Goal: Transaction & Acquisition: Purchase product/service

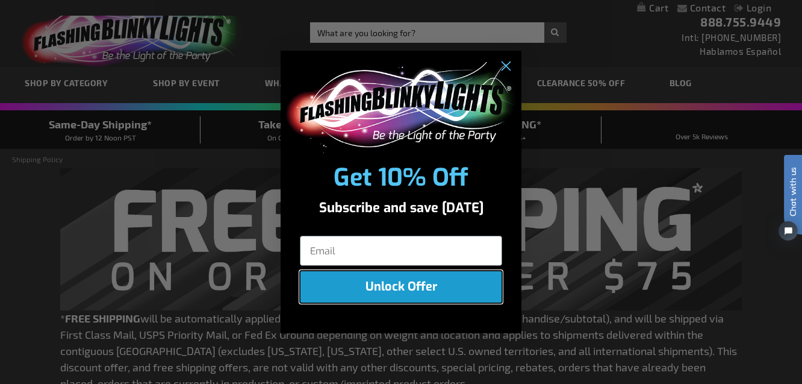
click at [391, 288] on button "Unlock Offer" at bounding box center [401, 286] width 202 height 33
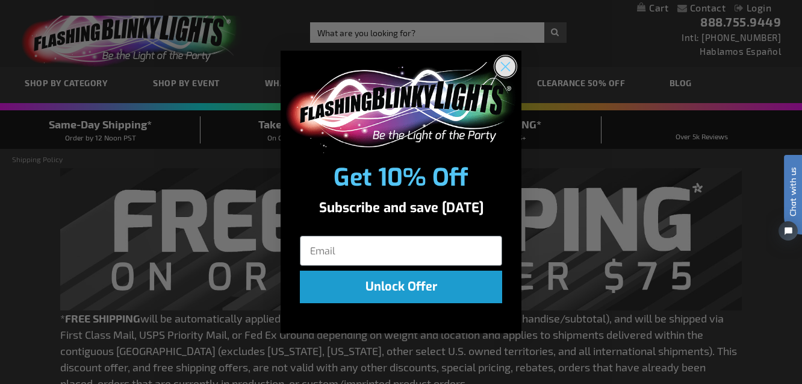
click at [505, 62] on circle "Close dialog" at bounding box center [506, 67] width 20 height 20
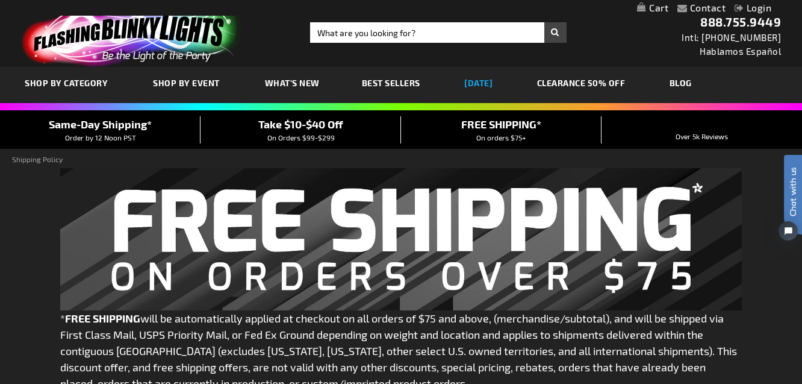
click at [483, 81] on link "[DATE]" at bounding box center [478, 83] width 46 height 40
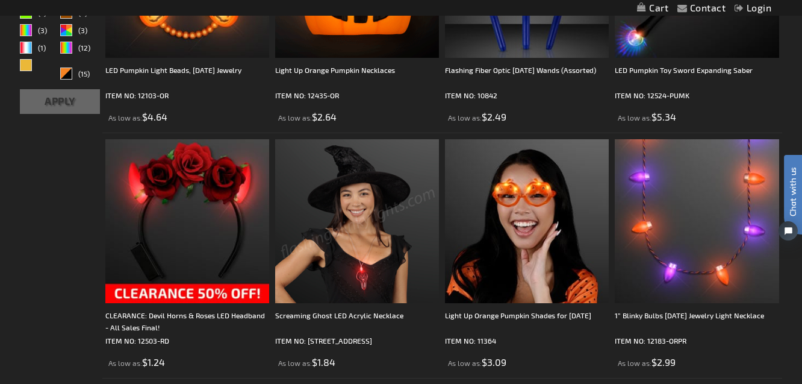
scroll to position [464, 0]
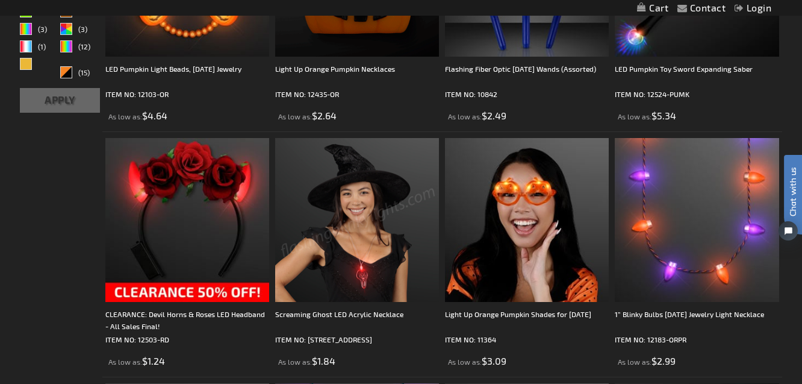
click at [352, 276] on img at bounding box center [357, 220] width 164 height 164
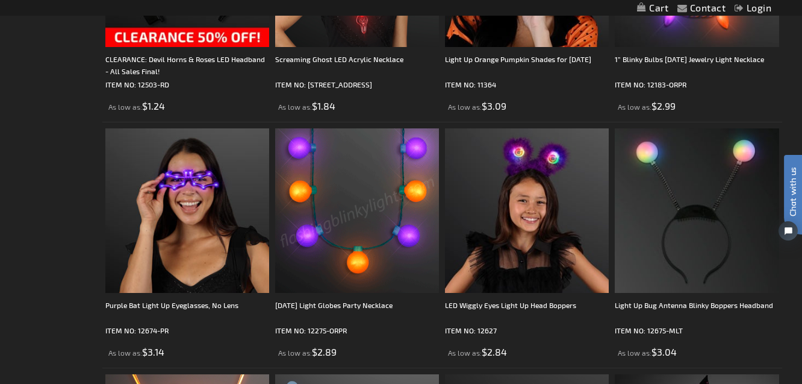
scroll to position [720, 0]
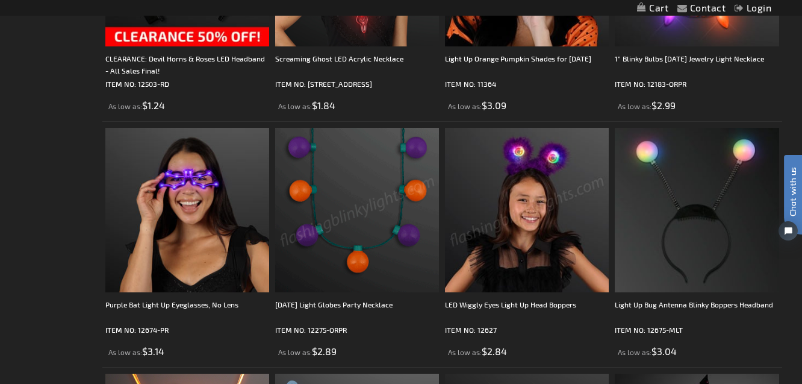
click at [524, 237] on img at bounding box center [527, 210] width 164 height 164
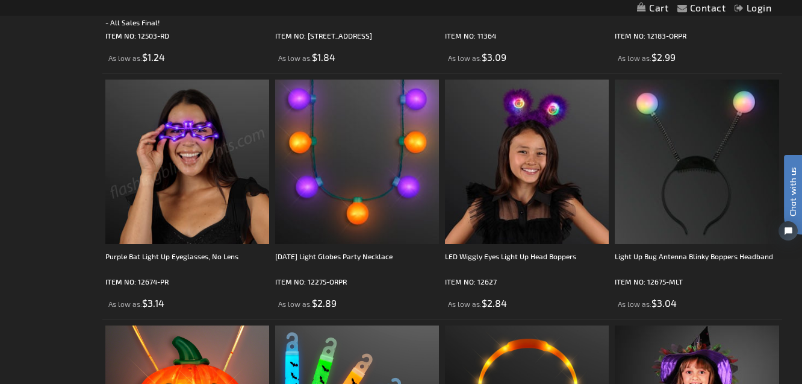
scroll to position [769, 0]
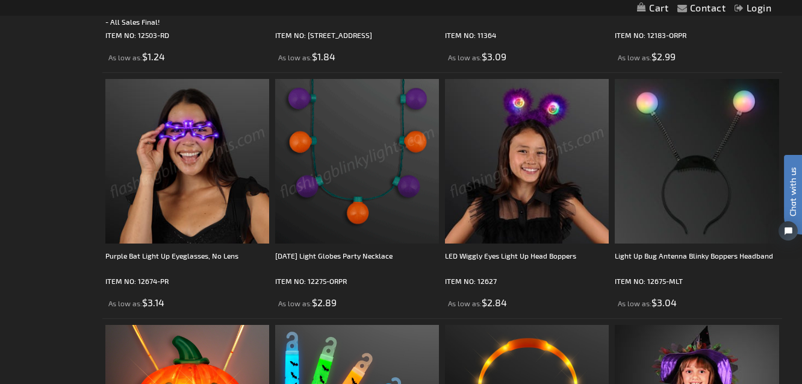
click at [504, 177] on img at bounding box center [527, 161] width 164 height 164
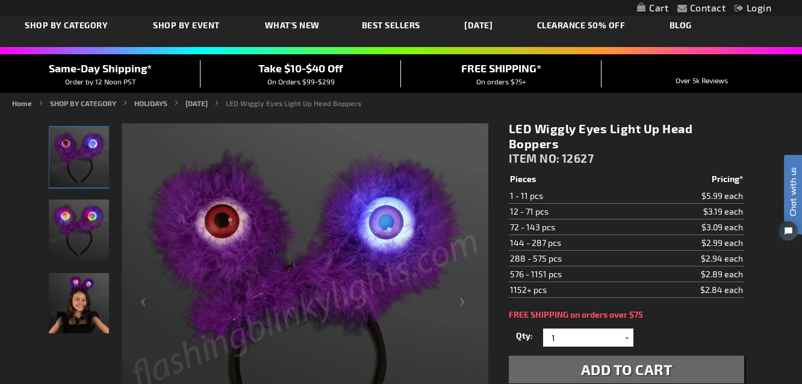
scroll to position [61, 0]
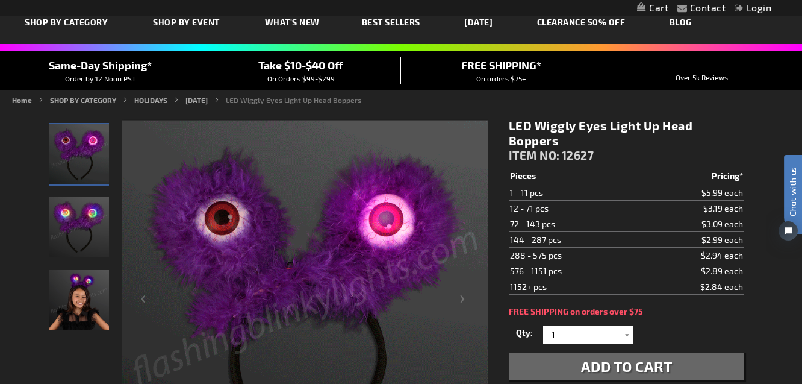
click at [604, 357] on span "Add to Cart" at bounding box center [627, 365] width 92 height 17
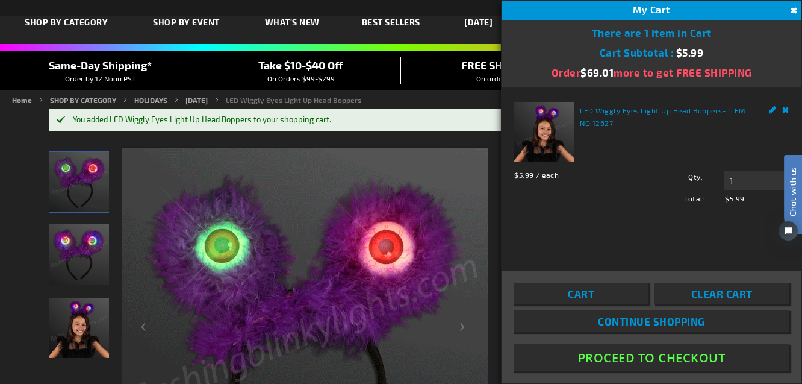
click at [794, 6] on button "Close" at bounding box center [792, 10] width 13 height 13
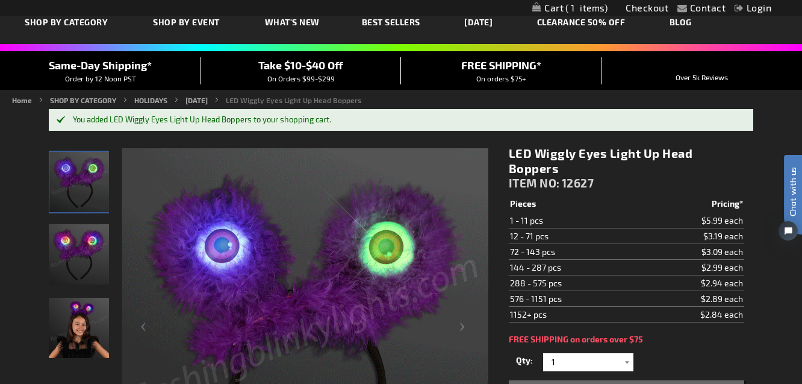
scroll to position [70, 0]
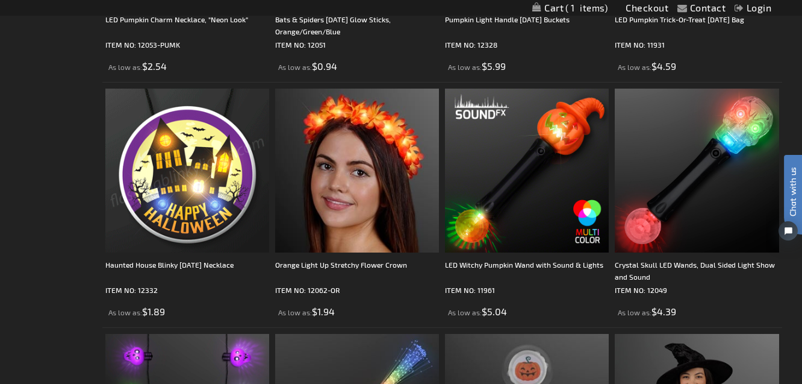
scroll to position [1277, 0]
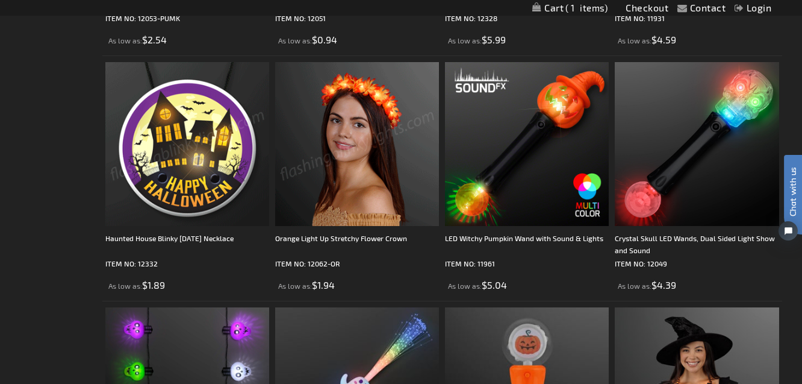
click at [349, 166] on img at bounding box center [357, 144] width 164 height 164
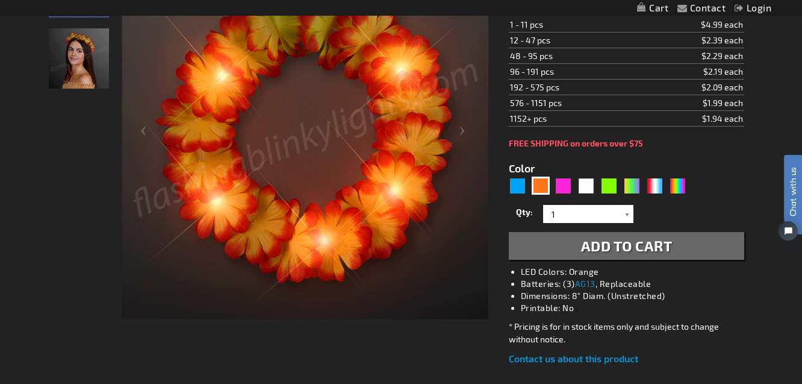
scroll to position [231, 0]
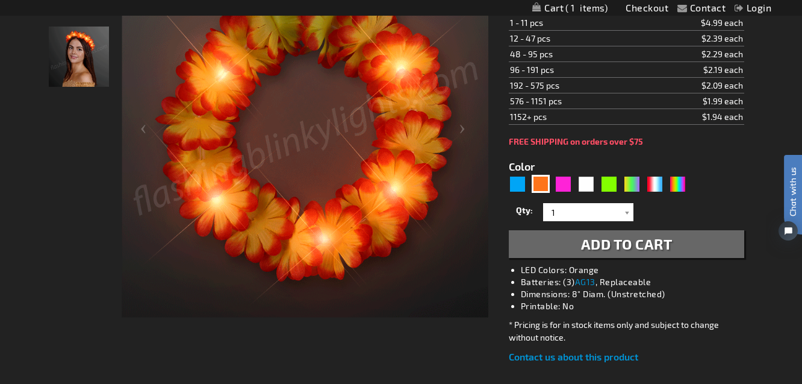
click at [584, 235] on span "Add to Cart" at bounding box center [627, 243] width 92 height 17
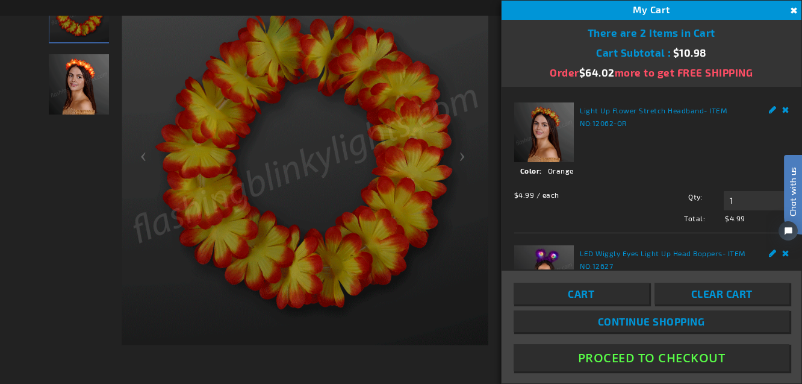
scroll to position [258, 0]
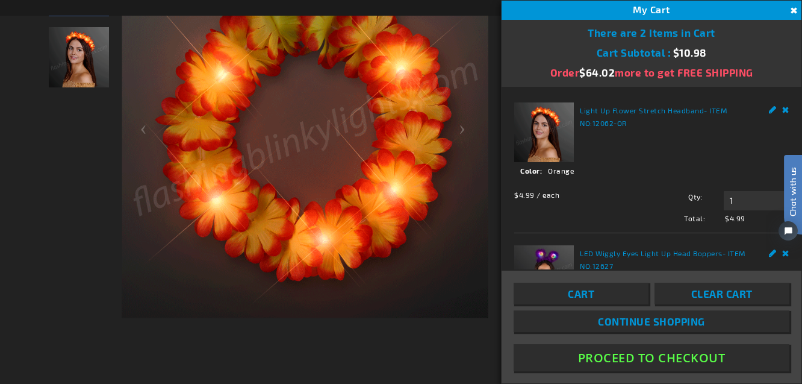
click at [796, 4] on button "Close" at bounding box center [792, 10] width 13 height 13
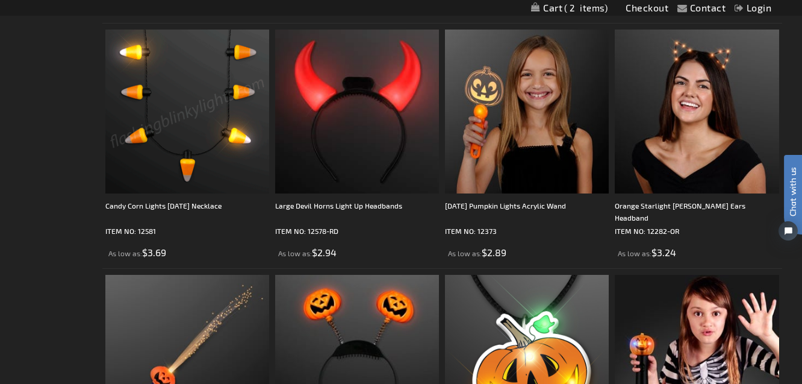
scroll to position [1800, 0]
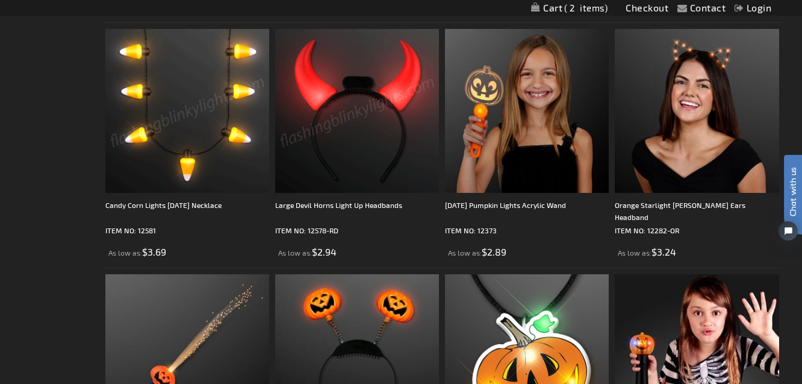
click at [340, 98] on img at bounding box center [357, 111] width 164 height 164
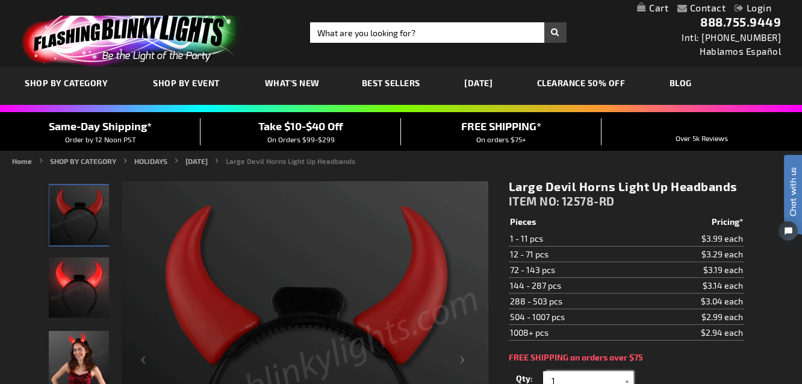
click at [600, 378] on input "1" at bounding box center [589, 380] width 87 height 18
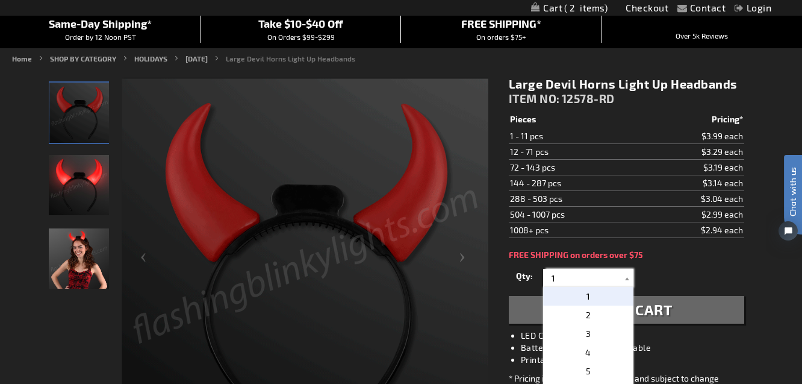
click at [570, 275] on input "1" at bounding box center [589, 278] width 87 height 18
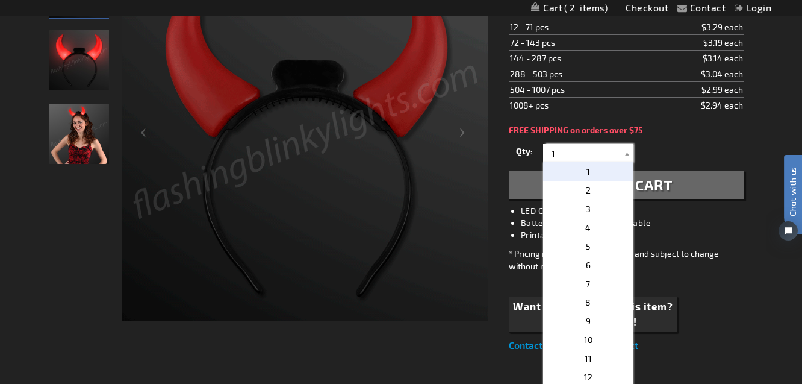
scroll to position [236, 0]
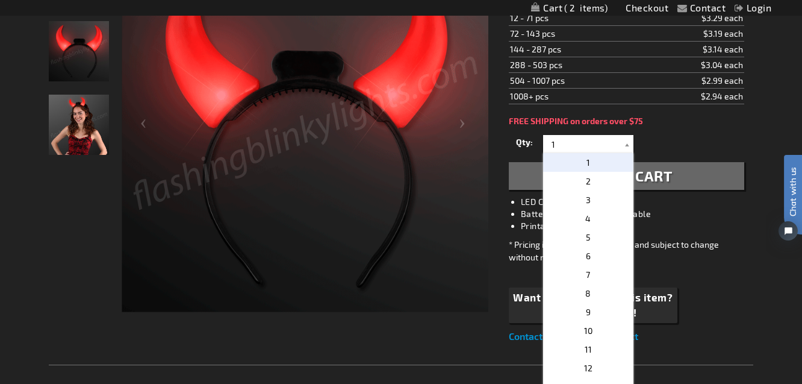
click at [594, 164] on p "1" at bounding box center [588, 162] width 90 height 19
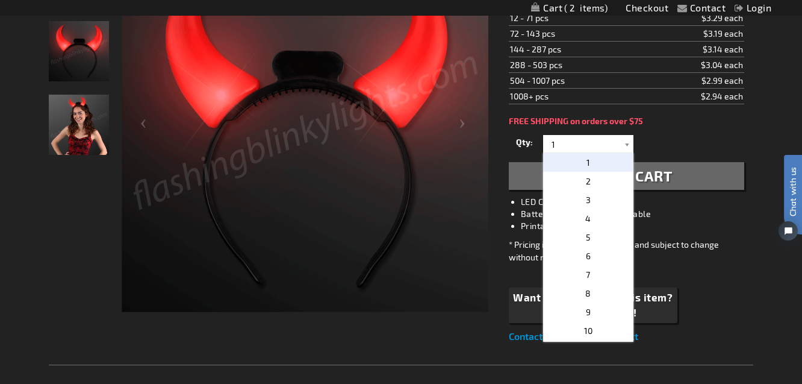
click at [594, 164] on p "1" at bounding box center [588, 162] width 90 height 19
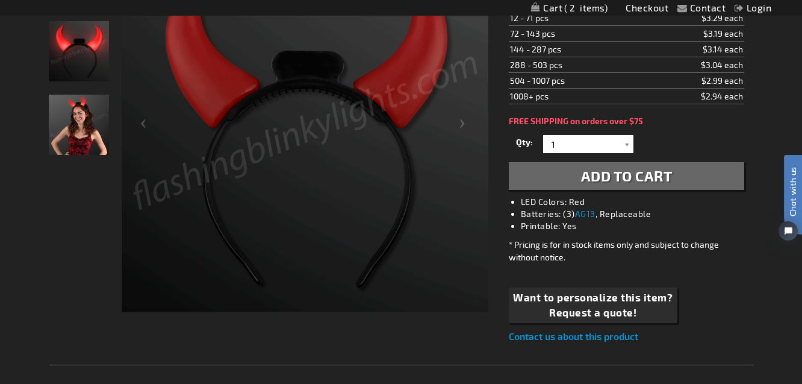
click at [615, 176] on span "Add to Cart" at bounding box center [627, 175] width 92 height 17
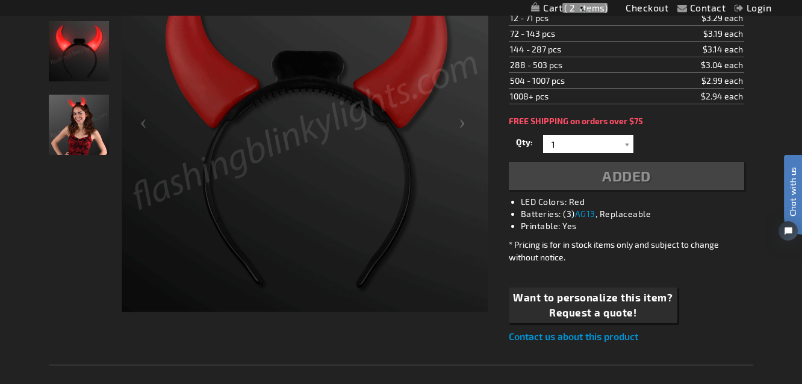
scroll to position [264, 0]
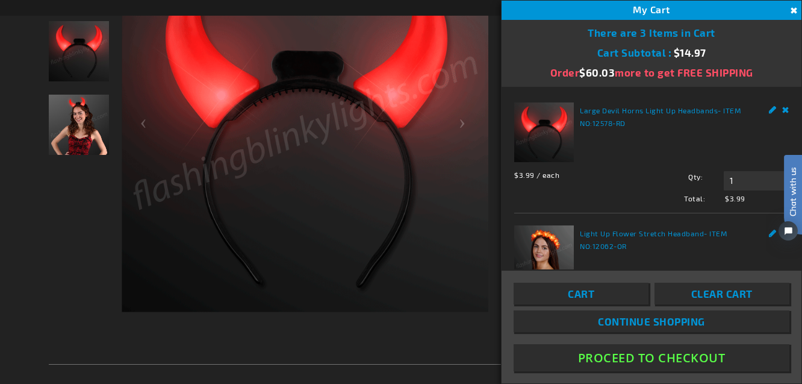
click at [795, 5] on button "Close" at bounding box center [792, 10] width 13 height 13
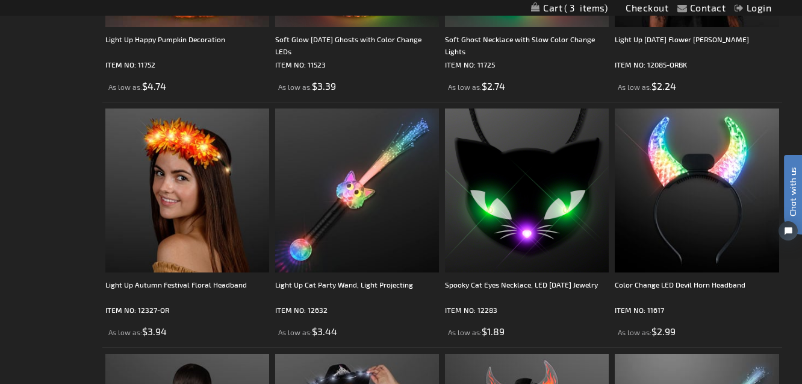
scroll to position [2462, 0]
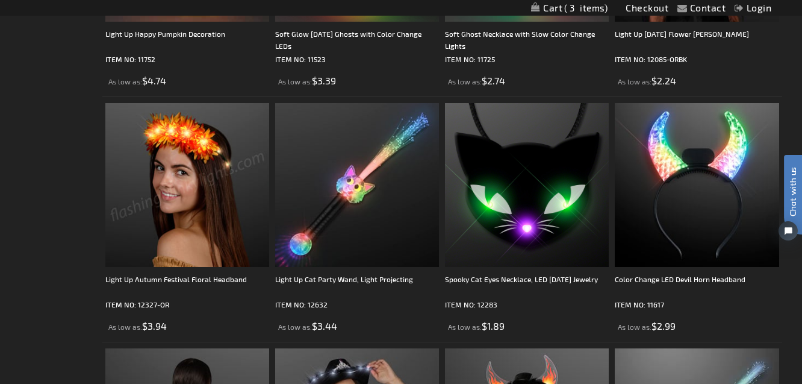
click at [190, 179] on img at bounding box center [187, 185] width 164 height 164
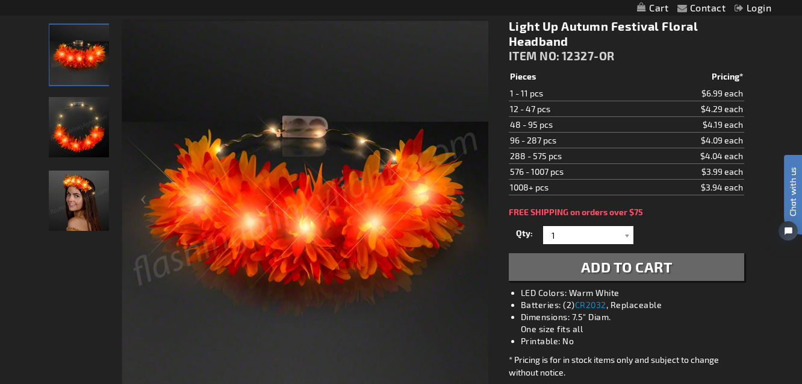
scroll to position [163, 0]
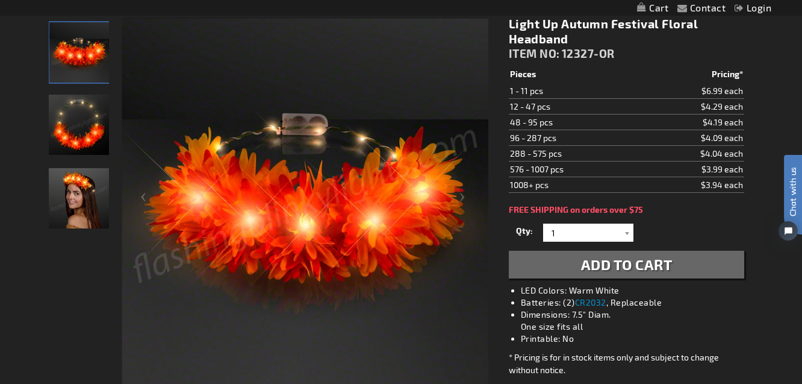
click at [647, 263] on span "Add to Cart" at bounding box center [627, 263] width 92 height 17
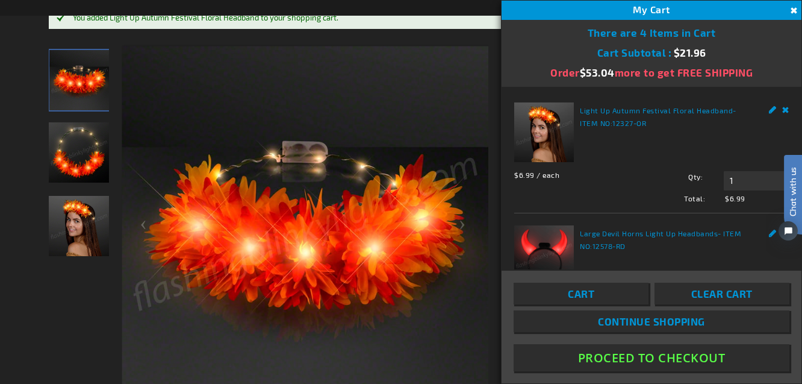
click at [797, 5] on button "Close" at bounding box center [792, 10] width 13 height 13
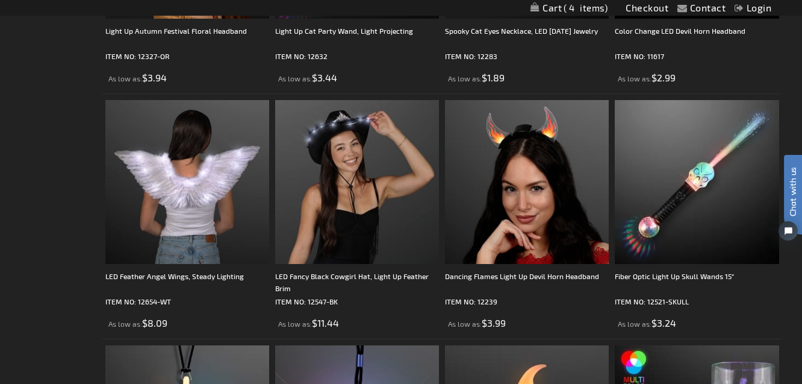
scroll to position [2718, 0]
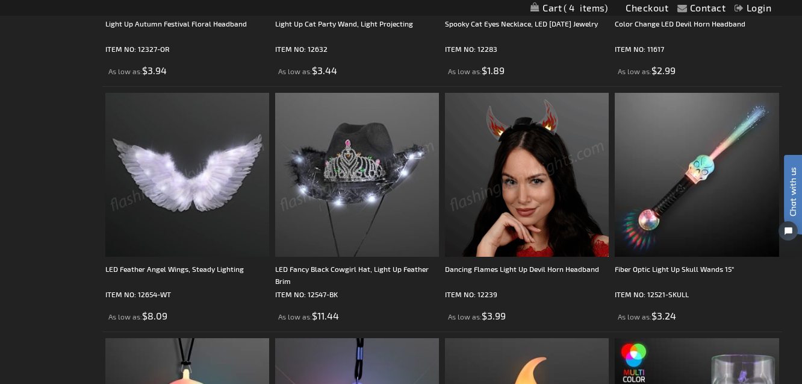
click at [540, 186] on img at bounding box center [527, 175] width 164 height 164
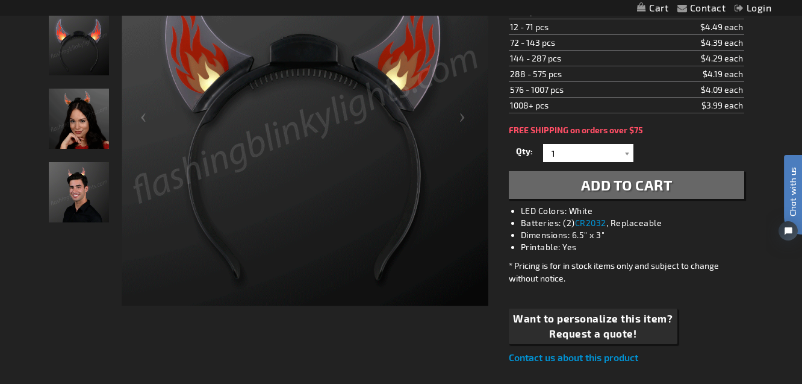
click at [592, 186] on span "Add to Cart" at bounding box center [627, 184] width 92 height 17
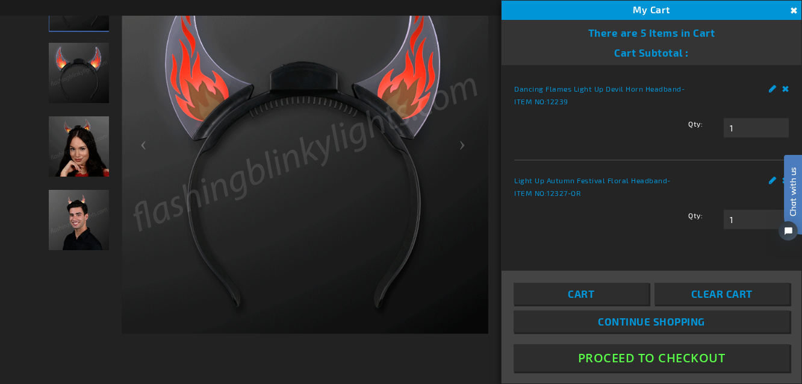
scroll to position [269, 0]
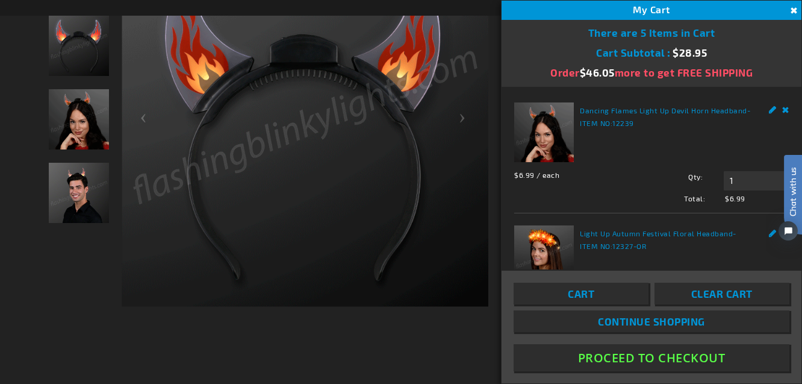
click at [613, 317] on span "Continue Shopping" at bounding box center [651, 321] width 107 height 12
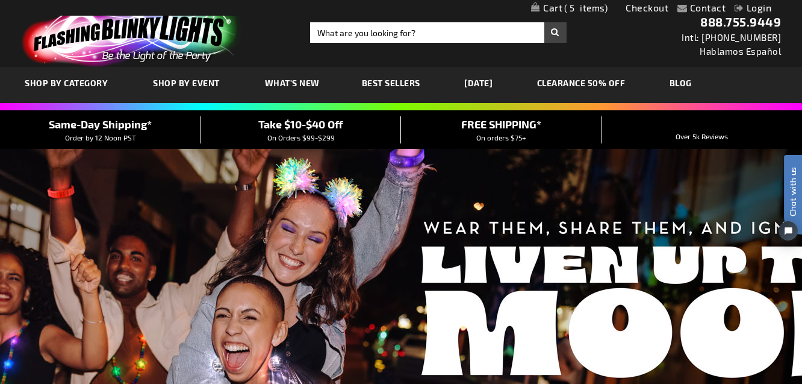
click at [469, 84] on link "[DATE]" at bounding box center [478, 83] width 46 height 40
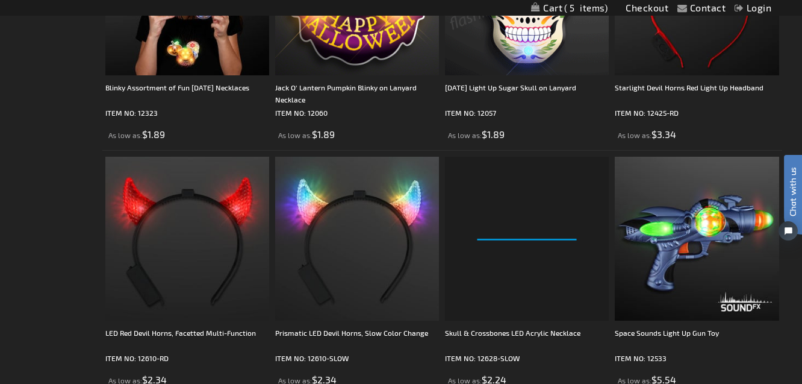
scroll to position [3393, 0]
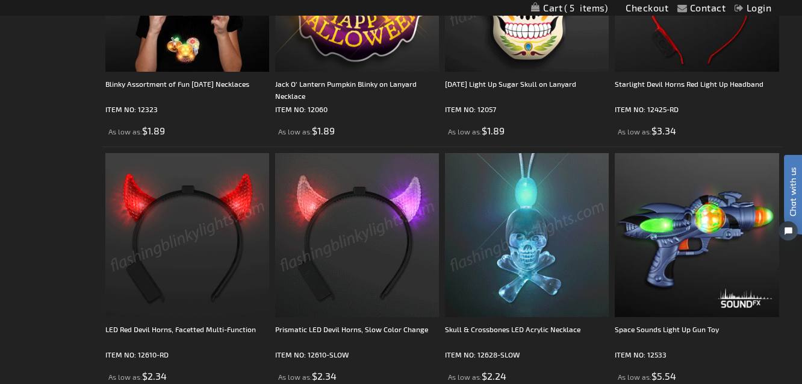
click at [178, 259] on img at bounding box center [187, 235] width 164 height 164
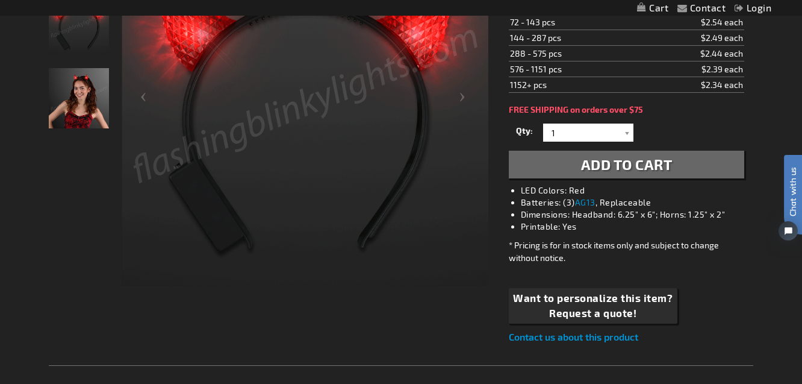
scroll to position [266, 0]
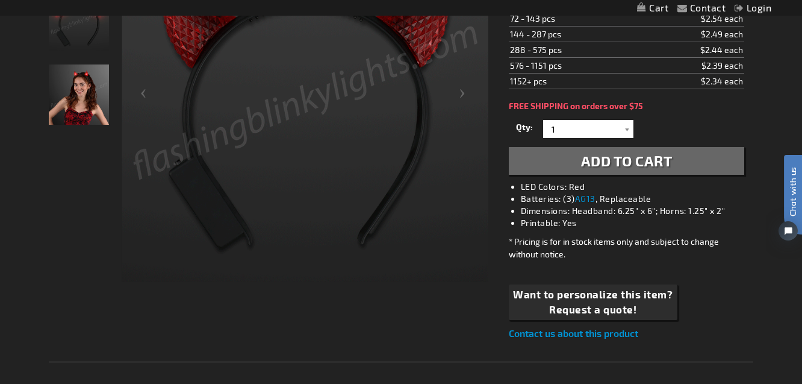
click at [591, 157] on span "Add to Cart" at bounding box center [627, 160] width 92 height 17
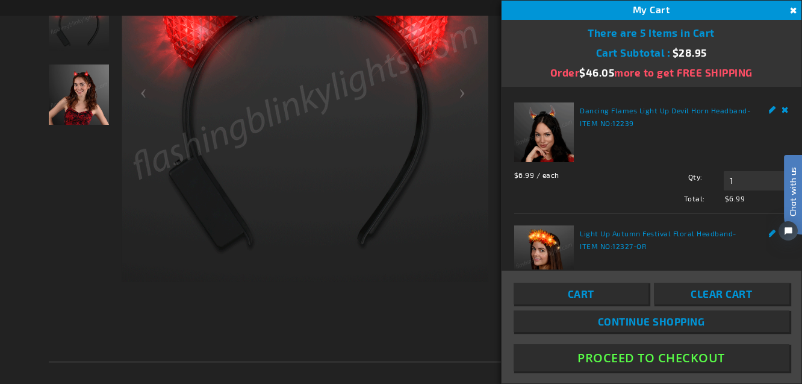
scroll to position [293, 0]
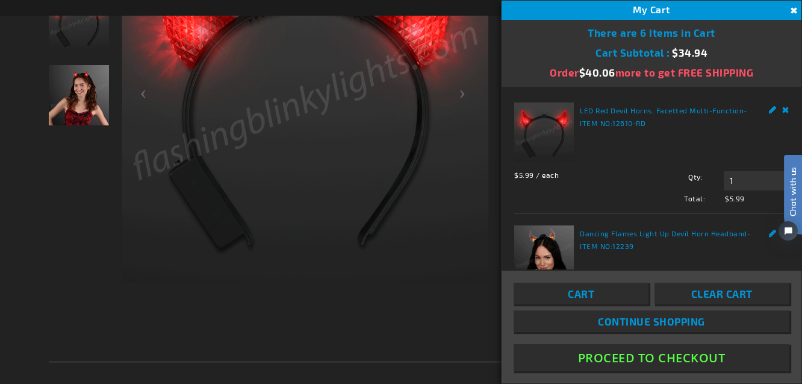
click at [636, 318] on span "Continue Shopping" at bounding box center [651, 321] width 107 height 12
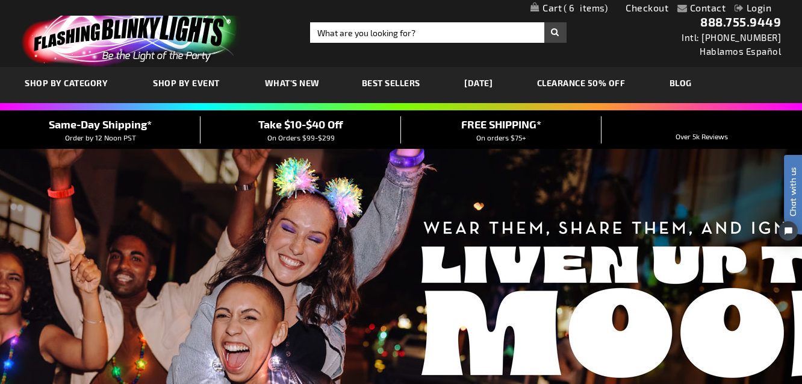
click at [490, 80] on link "[DATE]" at bounding box center [478, 83] width 46 height 40
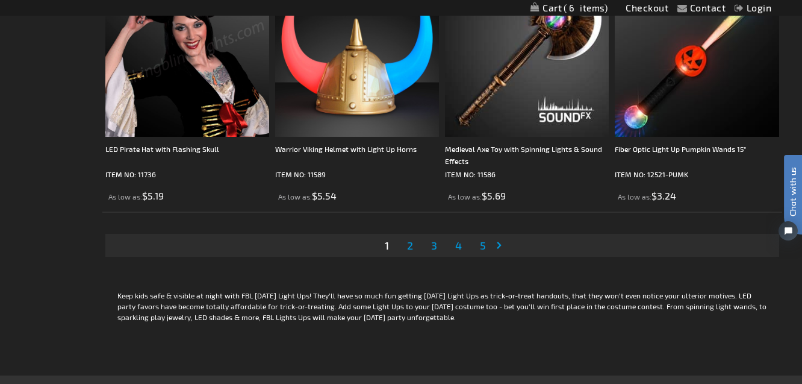
scroll to position [3822, 0]
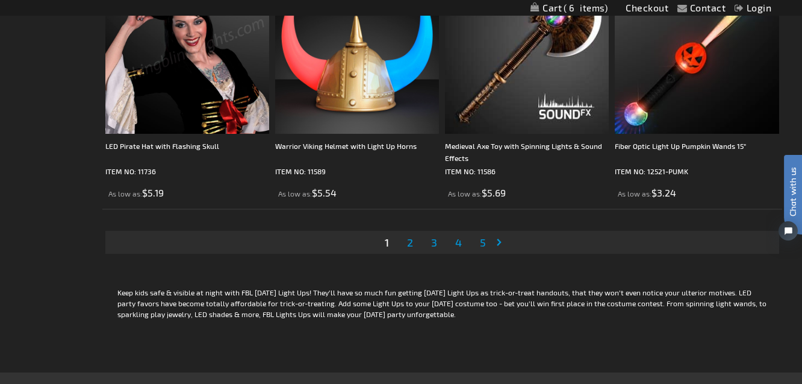
click at [412, 248] on span "2" at bounding box center [410, 242] width 6 height 13
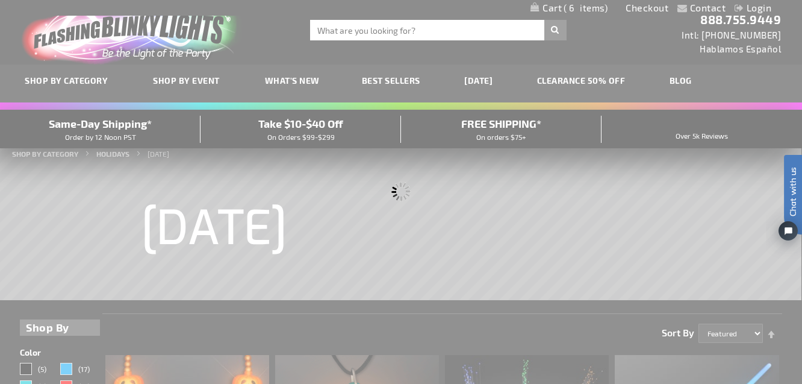
scroll to position [0, 0]
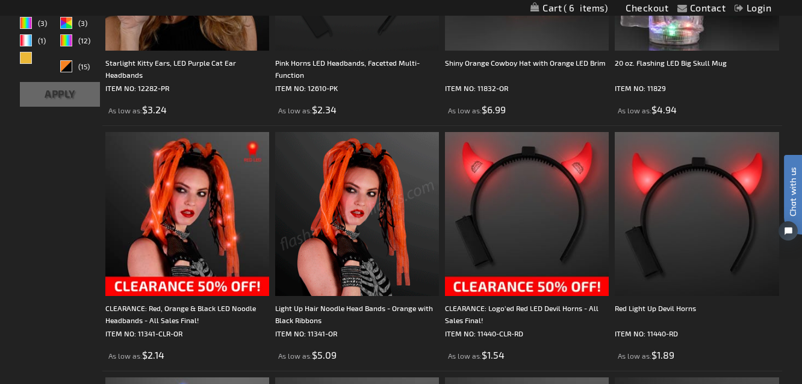
scroll to position [476, 0]
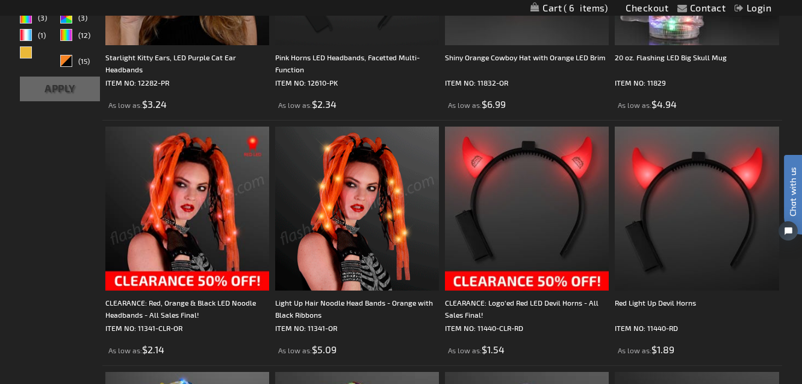
click at [191, 222] on img at bounding box center [187, 209] width 164 height 164
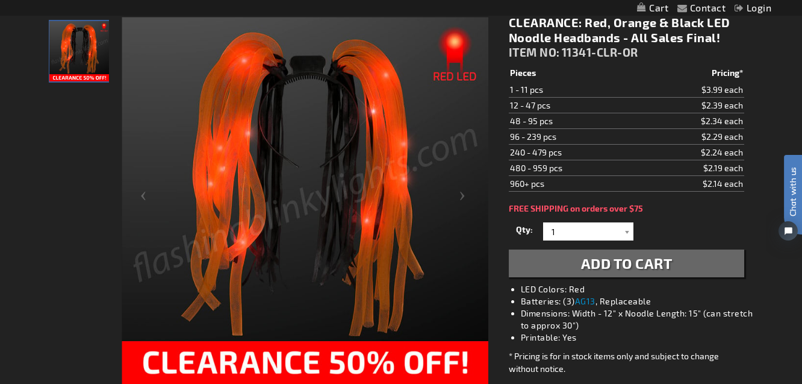
scroll to position [167, 0]
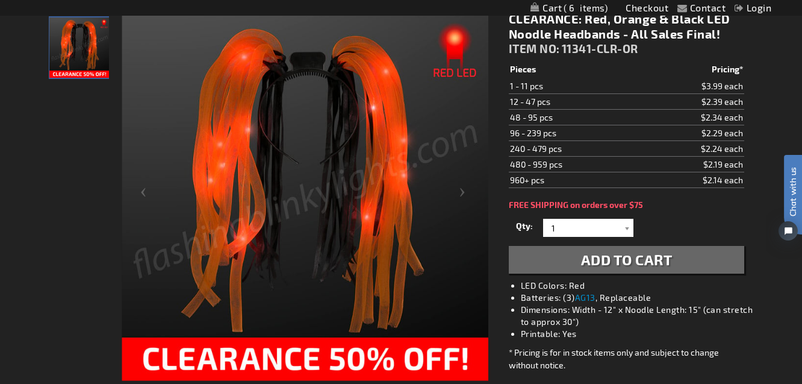
click at [563, 257] on button "Add to Cart" at bounding box center [627, 260] width 236 height 28
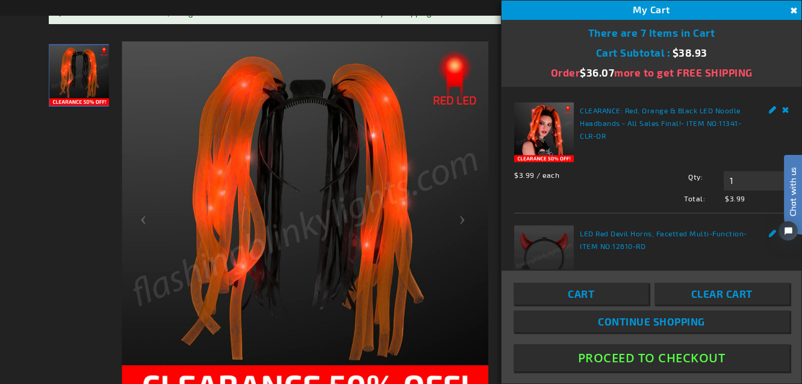
click at [587, 317] on link "Continue Shopping" at bounding box center [652, 321] width 276 height 22
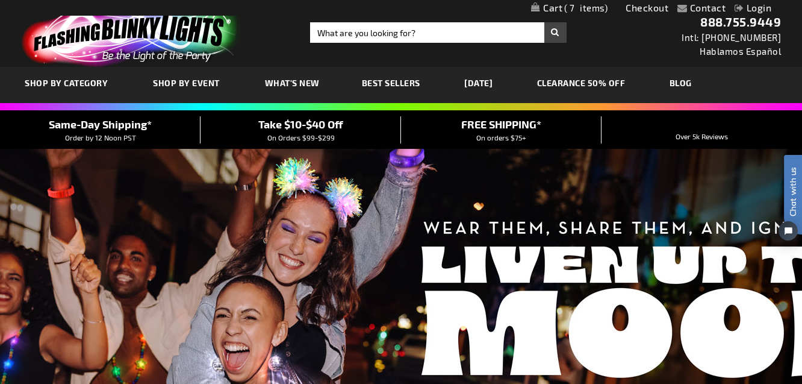
click at [477, 78] on link "[DATE]" at bounding box center [478, 83] width 46 height 40
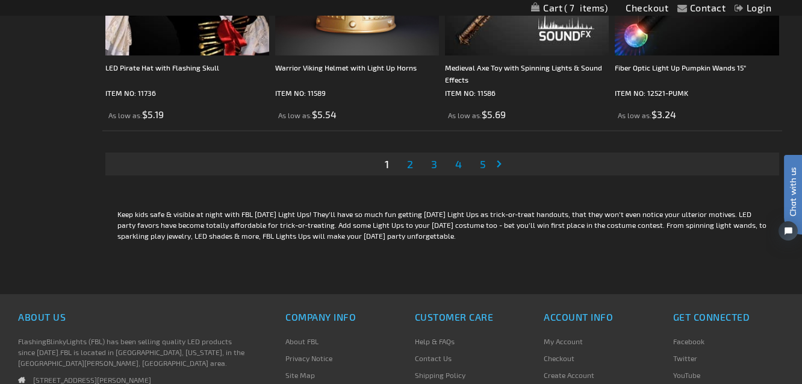
scroll to position [3898, 0]
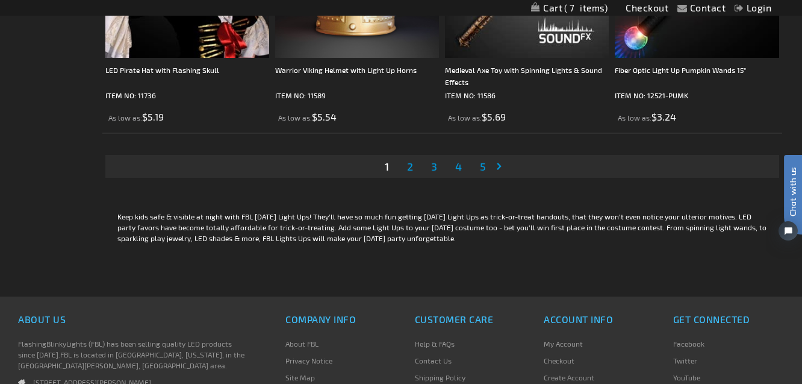
click at [408, 164] on span "2" at bounding box center [410, 166] width 6 height 13
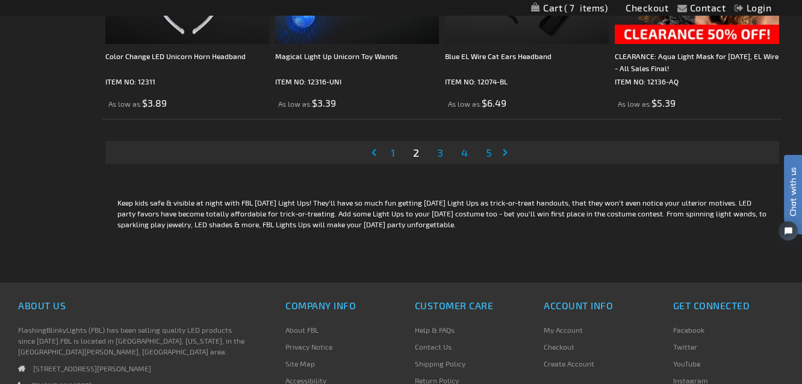
scroll to position [3930, 0]
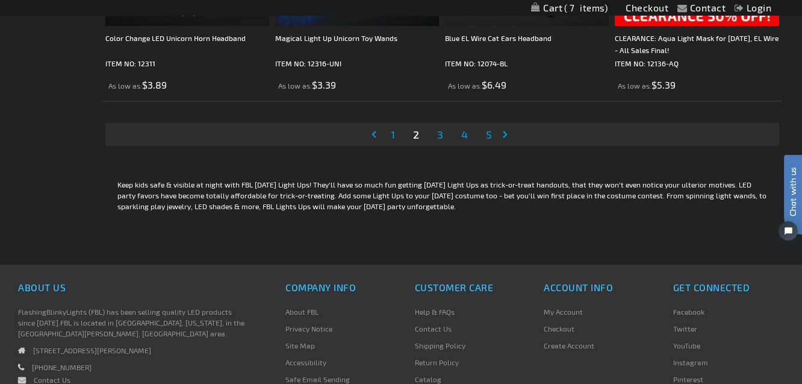
click at [442, 136] on span "3" at bounding box center [440, 134] width 6 height 13
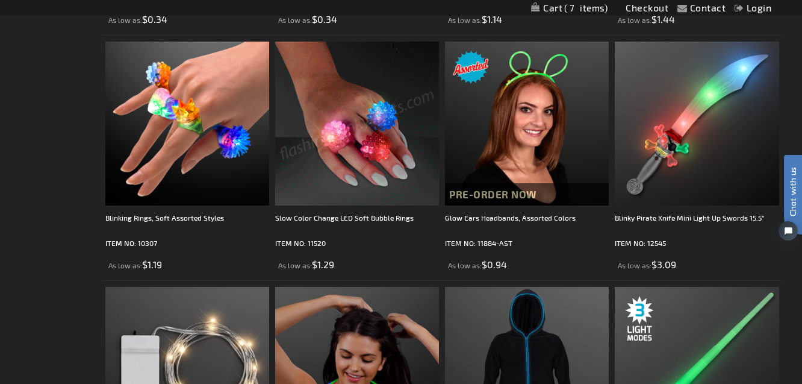
scroll to position [3047, 0]
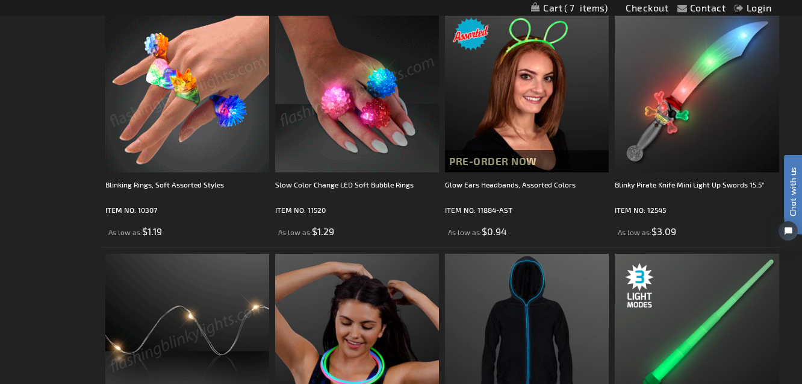
click at [198, 121] on img at bounding box center [187, 90] width 164 height 164
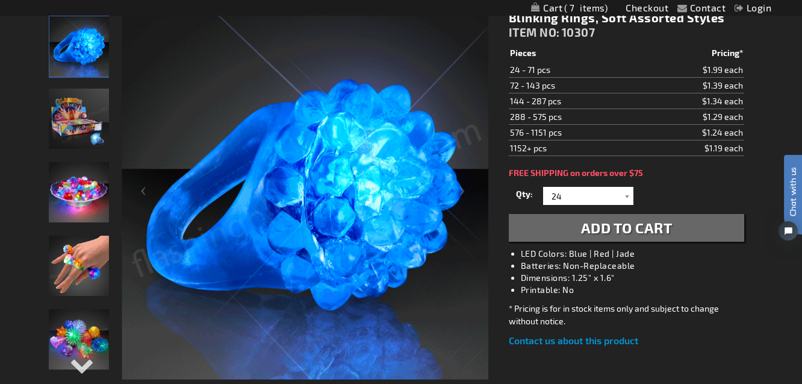
scroll to position [169, 0]
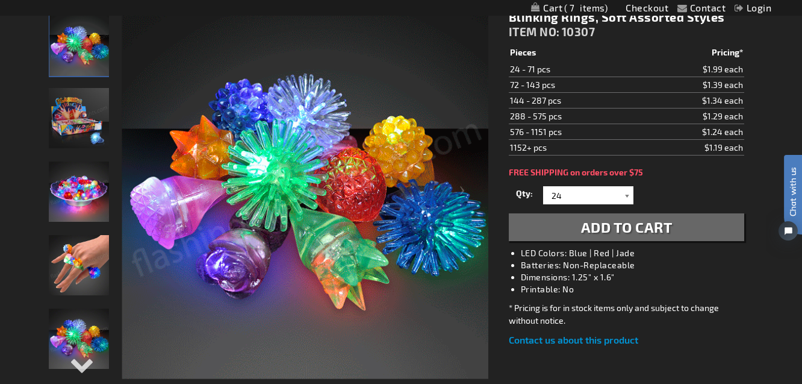
click at [629, 194] on div at bounding box center [628, 195] width 12 height 18
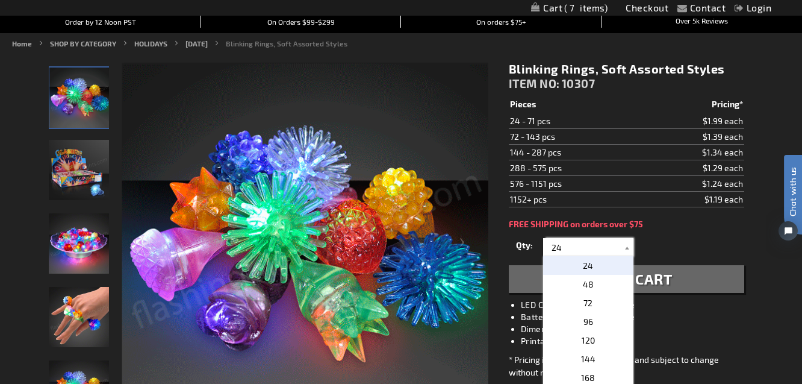
scroll to position [0, 0]
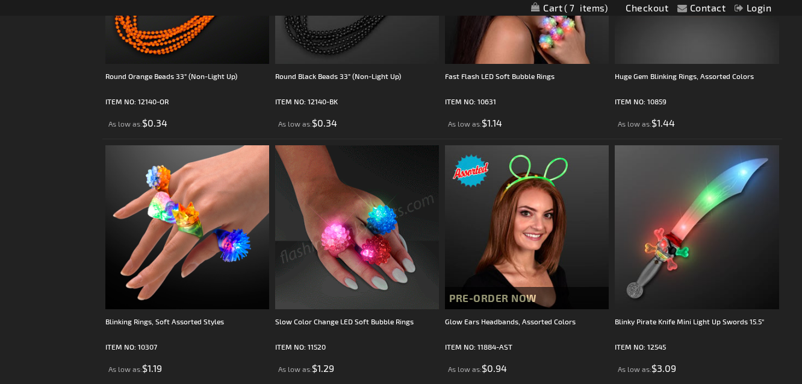
scroll to position [2825, 0]
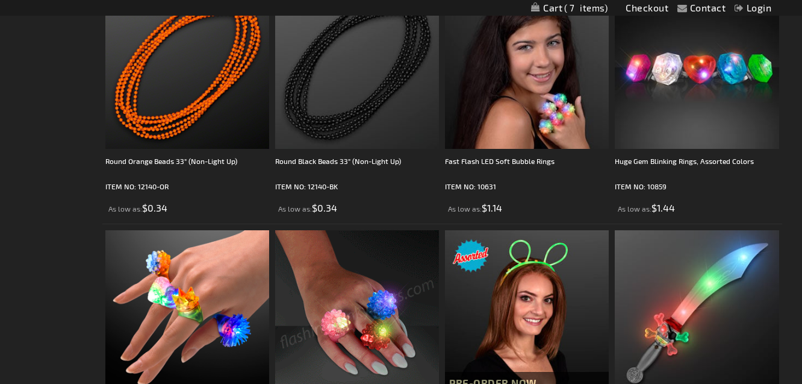
click at [342, 308] on img at bounding box center [357, 312] width 164 height 164
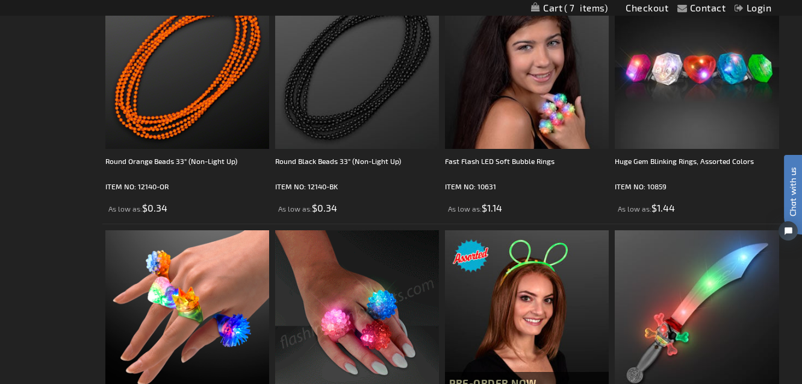
scroll to position [0, 0]
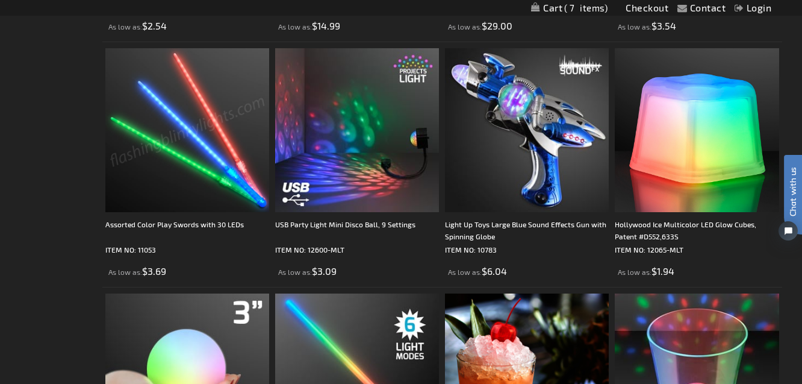
scroll to position [3725, 0]
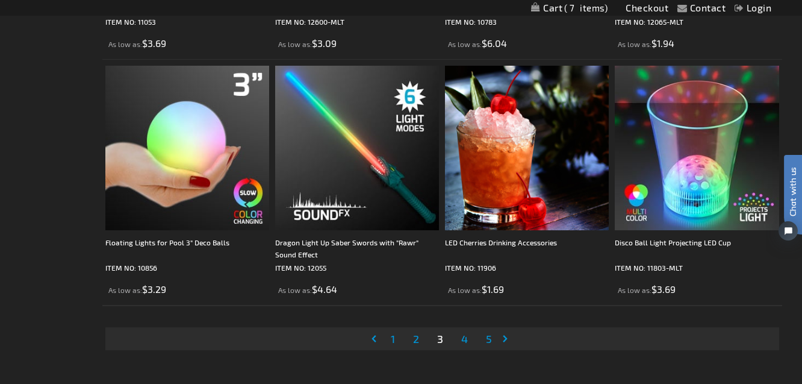
click at [465, 341] on span "4" at bounding box center [464, 338] width 7 height 13
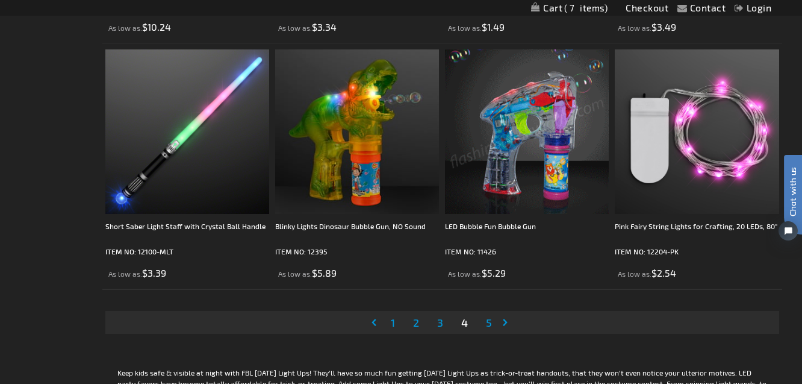
scroll to position [3799, 0]
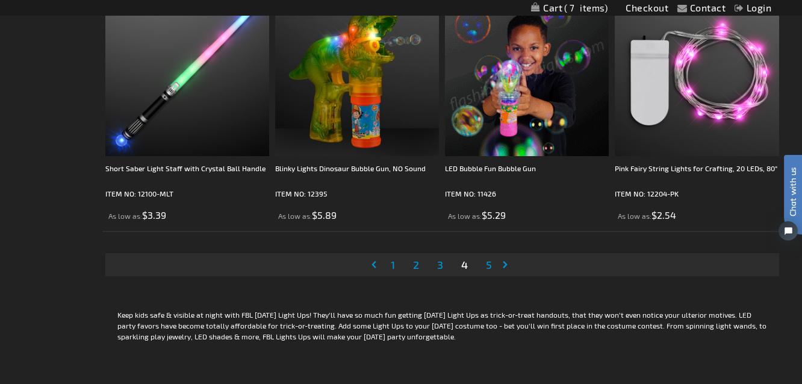
click at [486, 266] on span "5" at bounding box center [489, 264] width 6 height 13
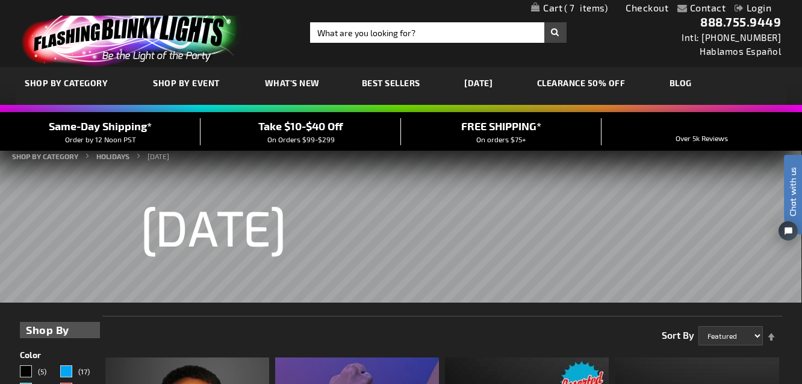
click at [545, 5] on link "My Cart 7 7 items" at bounding box center [569, 7] width 77 height 11
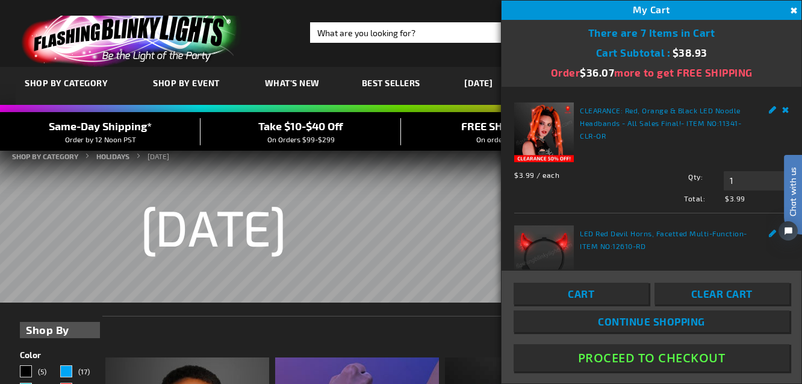
click at [695, 7] on div "My Cart 7" at bounding box center [652, 10] width 300 height 19
click at [649, 6] on span "My Cart" at bounding box center [651, 9] width 37 height 11
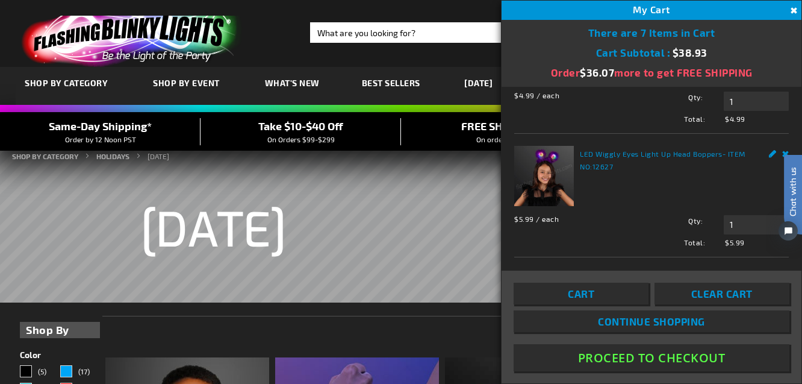
scroll to position [611, 0]
click at [786, 113] on html "Chat with us" at bounding box center [784, 191] width 36 height 211
click at [772, 117] on html "Chat with us" at bounding box center [784, 191] width 36 height 211
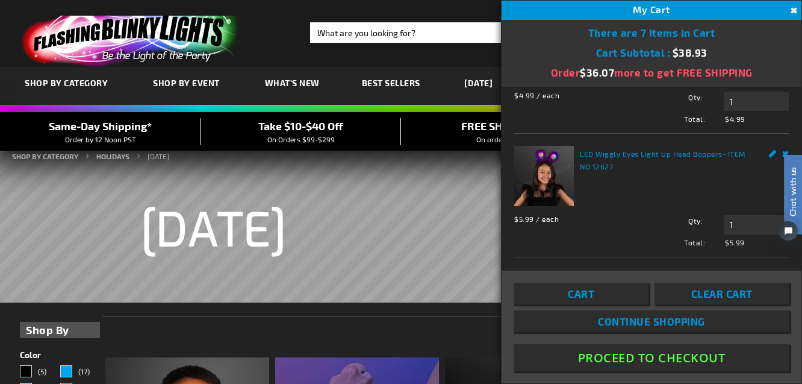
click at [784, 98] on html "Chat with us" at bounding box center [784, 191] width 36 height 211
click at [784, 136] on html "Chat with us" at bounding box center [784, 191] width 36 height 211
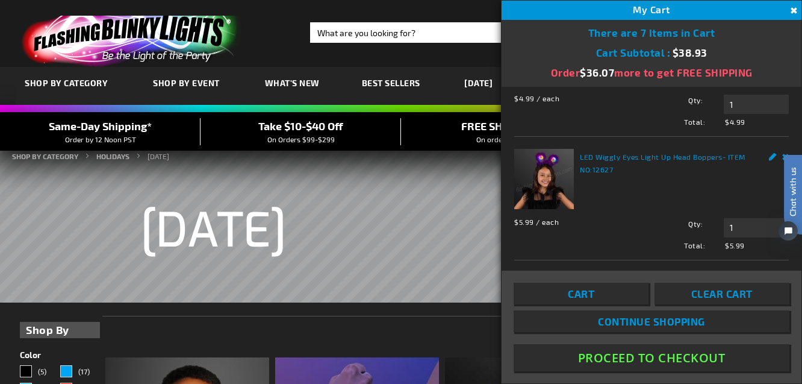
click at [784, 136] on html "Chat with us" at bounding box center [784, 191] width 36 height 211
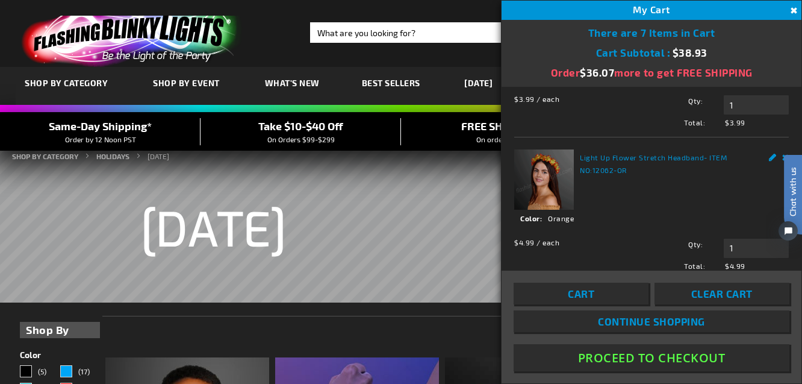
scroll to position [473, 0]
click at [784, 251] on div "Chat with us" at bounding box center [787, 209] width 30 height 84
click at [702, 175] on span "- ITEM NO: 12062-OR" at bounding box center [654, 164] width 148 height 21
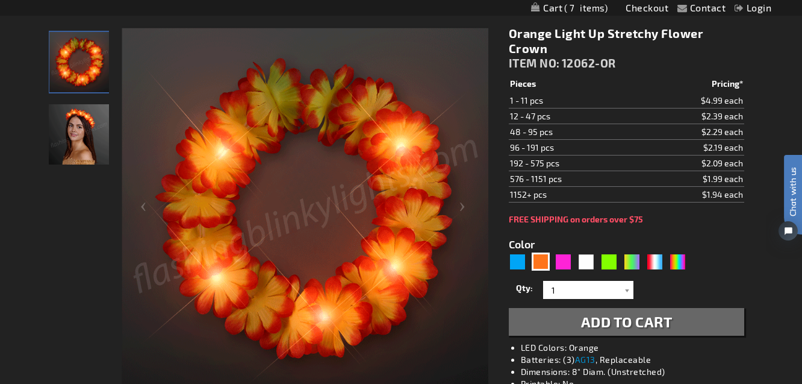
scroll to position [152, 0]
click at [628, 280] on div at bounding box center [628, 289] width 12 height 18
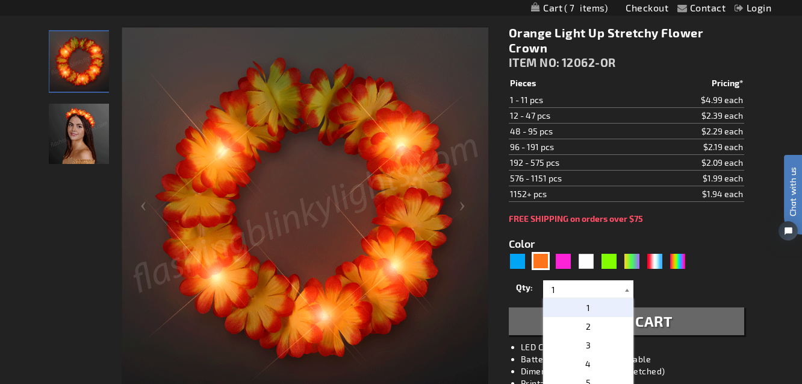
click at [628, 280] on div at bounding box center [628, 289] width 12 height 18
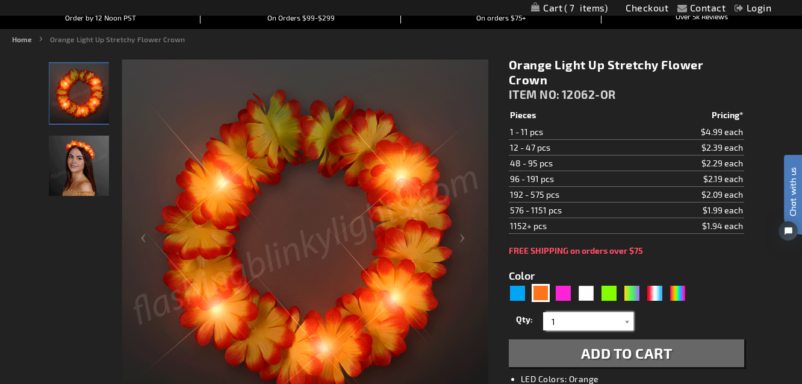
scroll to position [0, 0]
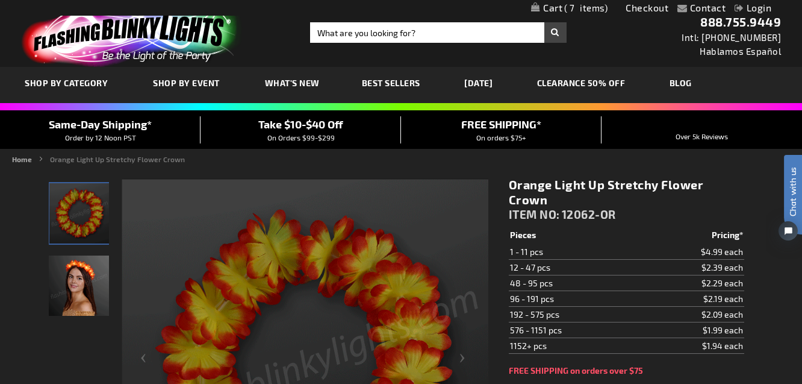
click at [556, 7] on link "My Cart 7 7 items" at bounding box center [569, 7] width 77 height 11
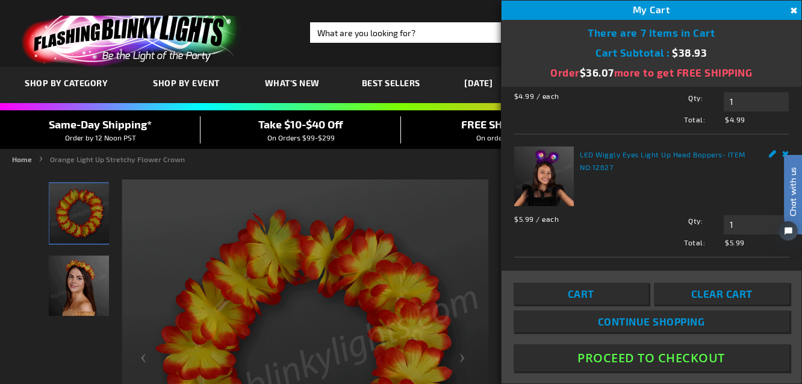
scroll to position [589, 0]
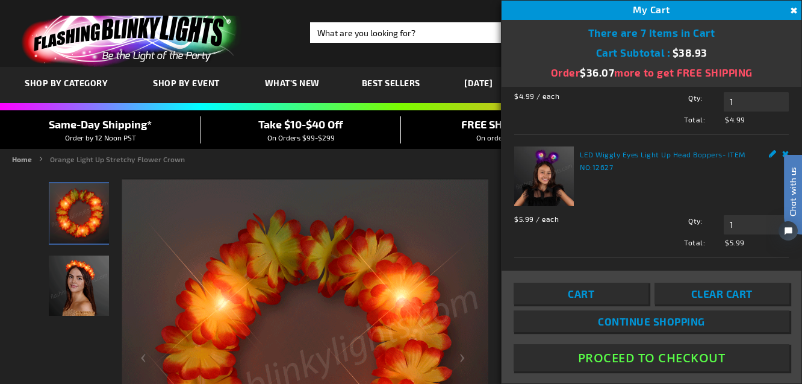
click at [786, 135] on html "Chat with us" at bounding box center [784, 191] width 36 height 211
click at [697, 125] on div "Light Up Flower Stretch Headband - ITEM NO: 12062-OR See Details Options Detail…" at bounding box center [651, 80] width 275 height 90
click at [629, 77] on dd "Orange" at bounding box center [657, 71] width 275 height 11
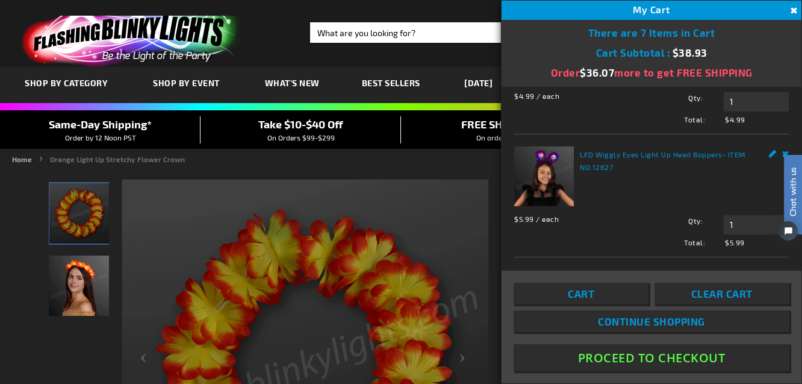
scroll to position [606, 0]
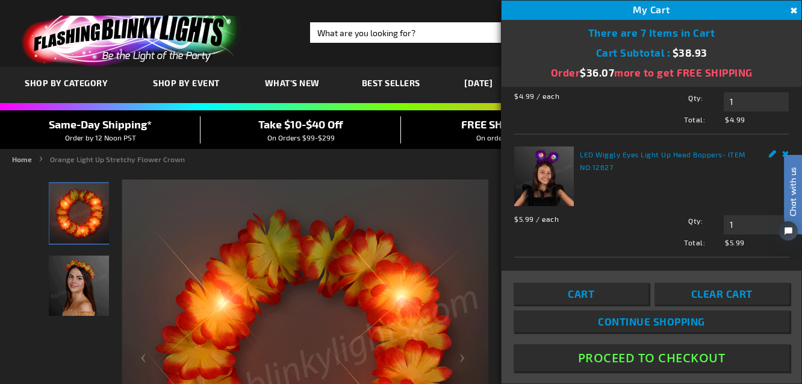
click at [786, 119] on html "Chat with us" at bounding box center [784, 191] width 36 height 211
click at [774, 119] on html "Chat with us" at bounding box center [784, 191] width 36 height 211
click at [725, 60] on span "- ITEM NO: 12062-OR" at bounding box center [654, 49] width 148 height 21
